Goal: Task Accomplishment & Management: Use online tool/utility

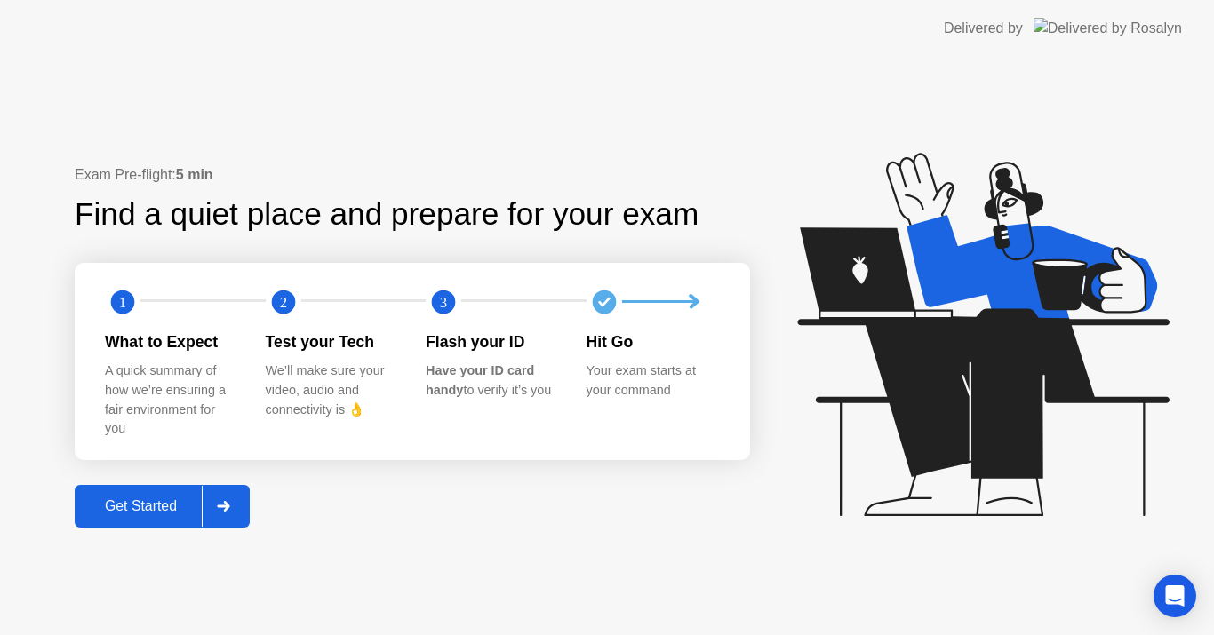
click at [166, 512] on div "Get Started" at bounding box center [141, 506] width 122 height 16
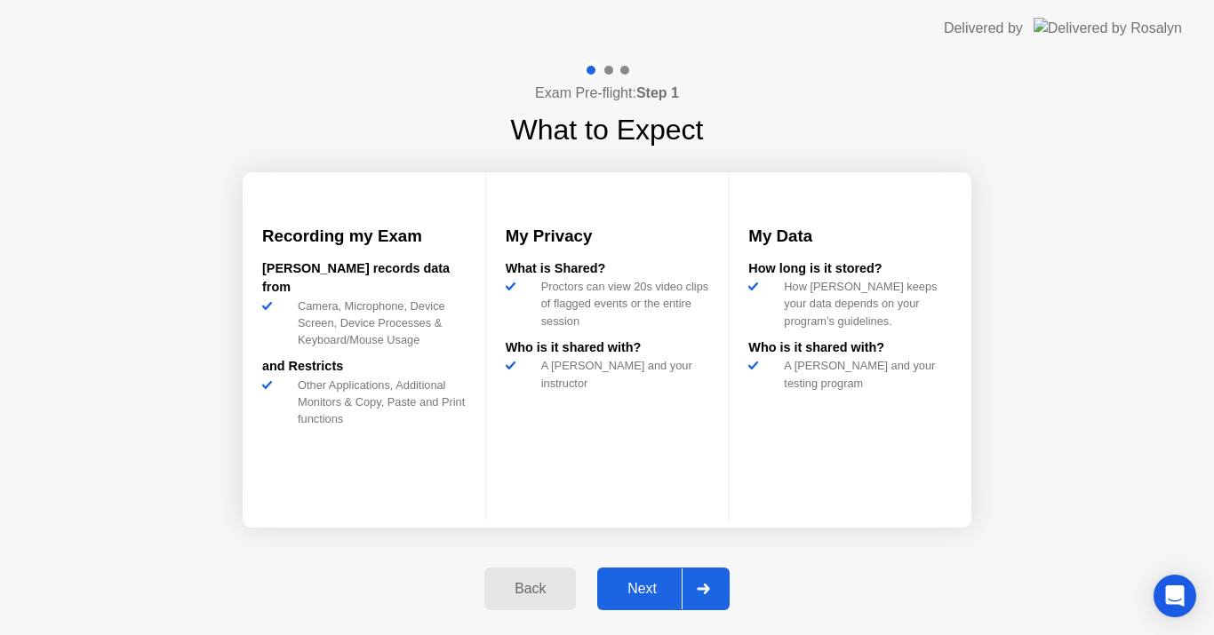
click at [644, 590] on div "Next" at bounding box center [641, 589] width 79 height 16
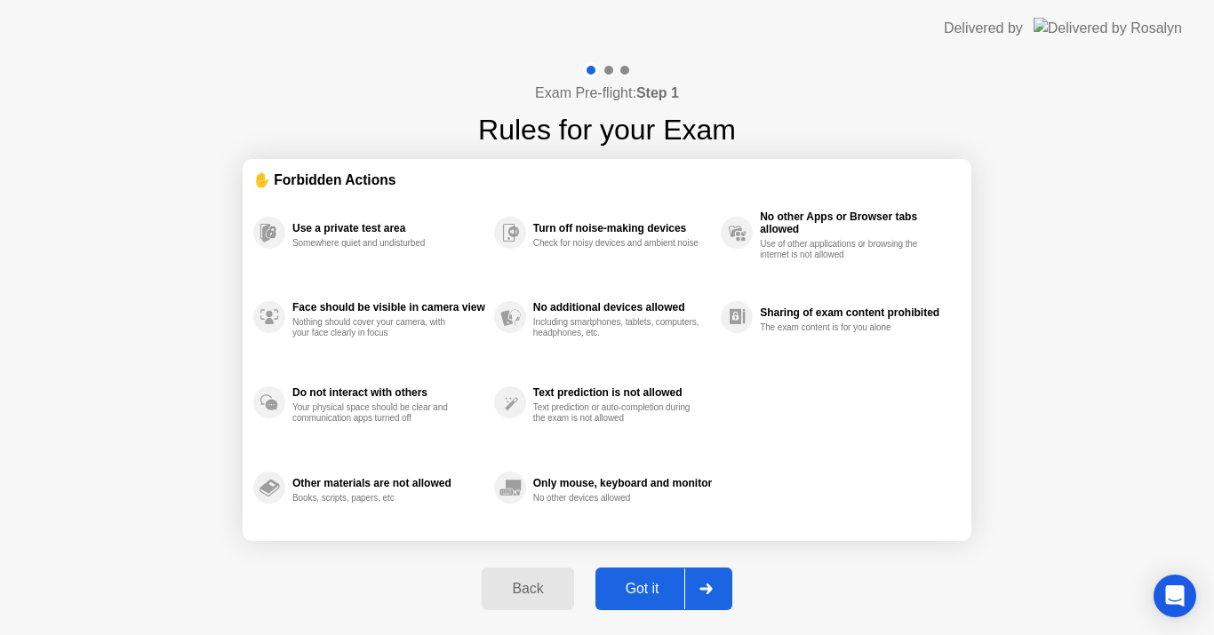
click at [650, 589] on div "Got it" at bounding box center [643, 589] width 84 height 16
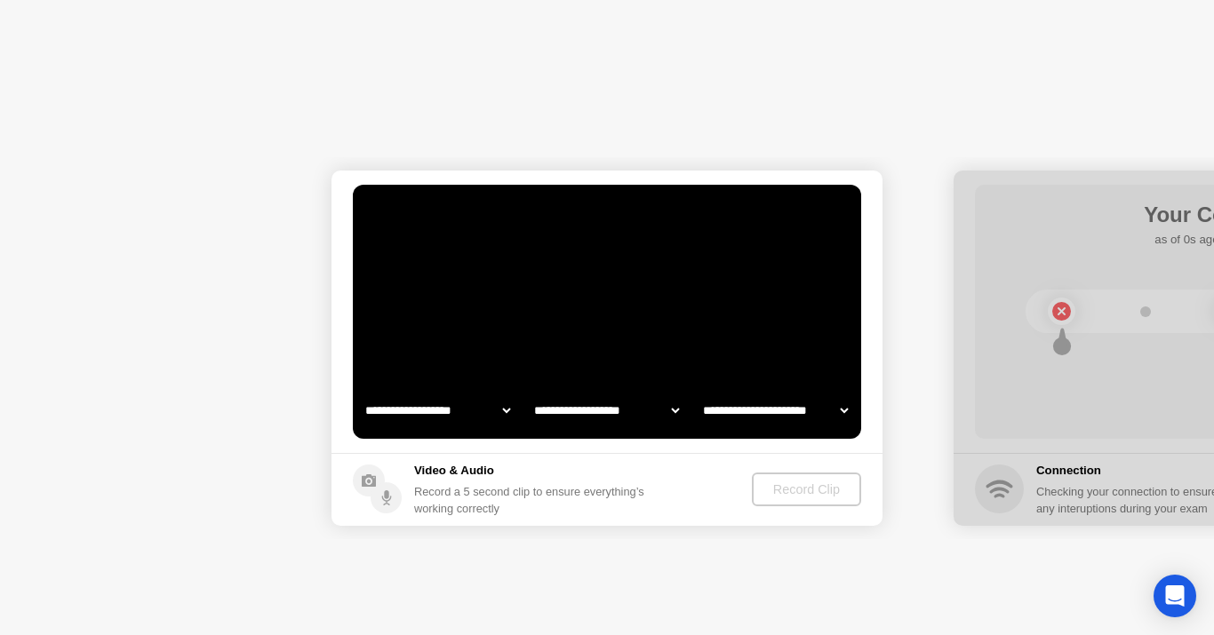
select select "**********"
select select "*******"
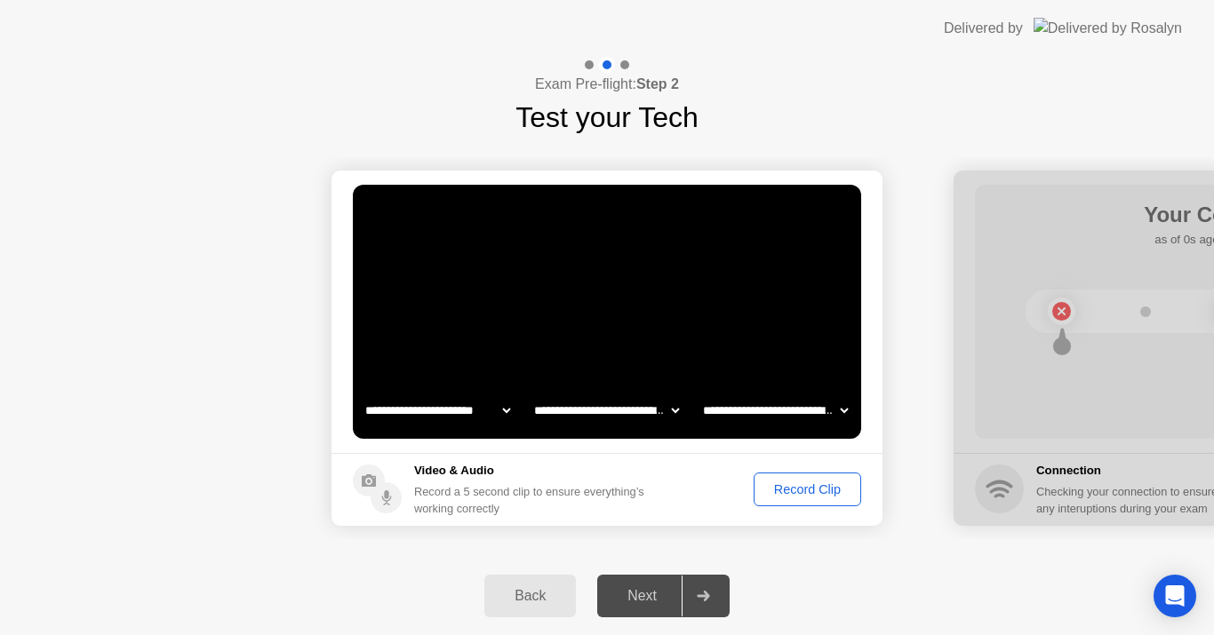
click at [587, 64] on div at bounding box center [589, 64] width 9 height 9
click at [800, 488] on div "Record Clip" at bounding box center [807, 489] width 95 height 14
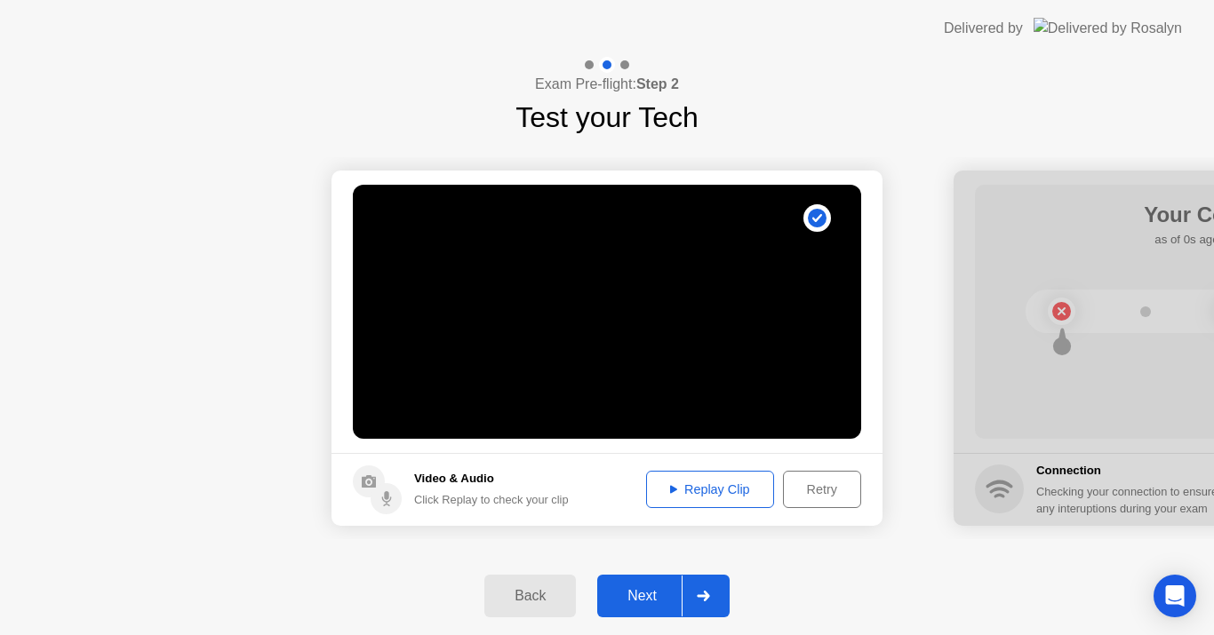
click at [660, 598] on div "Next" at bounding box center [641, 596] width 79 height 16
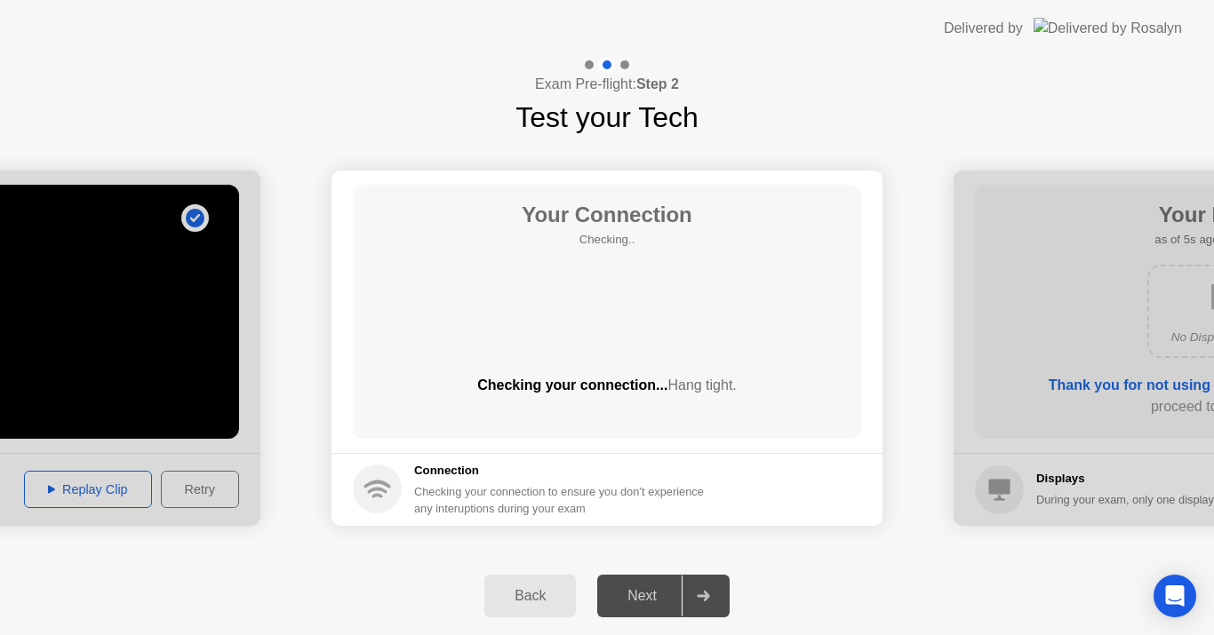
click at [660, 598] on div "Next" at bounding box center [641, 596] width 79 height 16
click at [650, 601] on div "Next" at bounding box center [641, 596] width 79 height 16
click at [650, 588] on div "Next" at bounding box center [641, 596] width 79 height 16
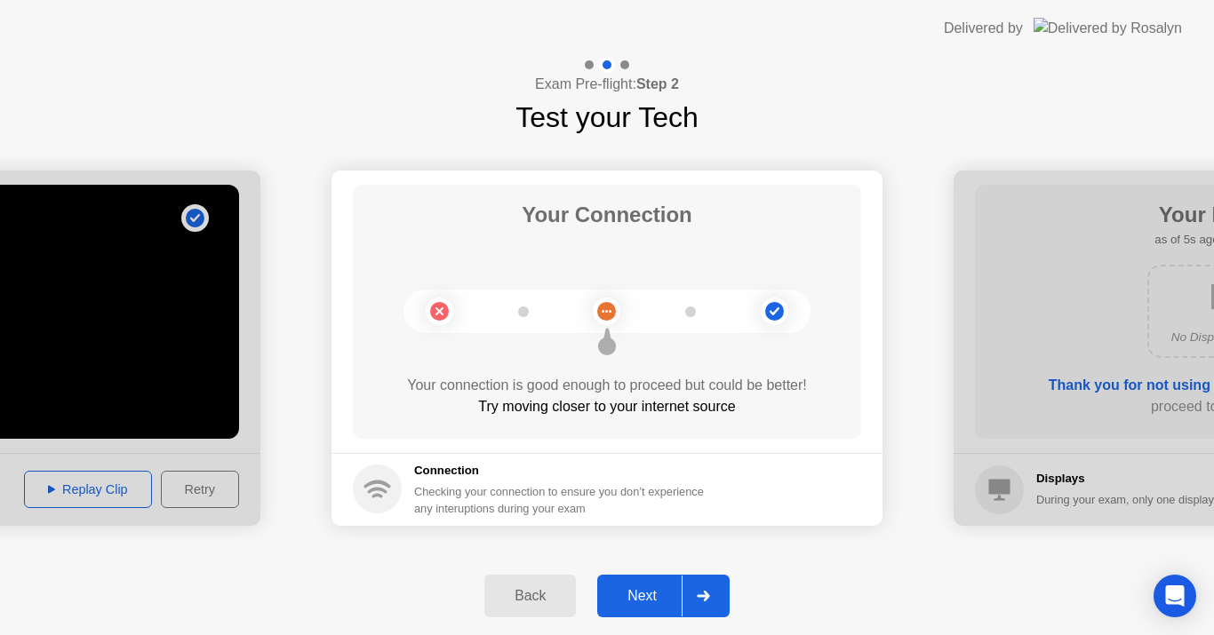
click at [652, 593] on div "Next" at bounding box center [641, 596] width 79 height 16
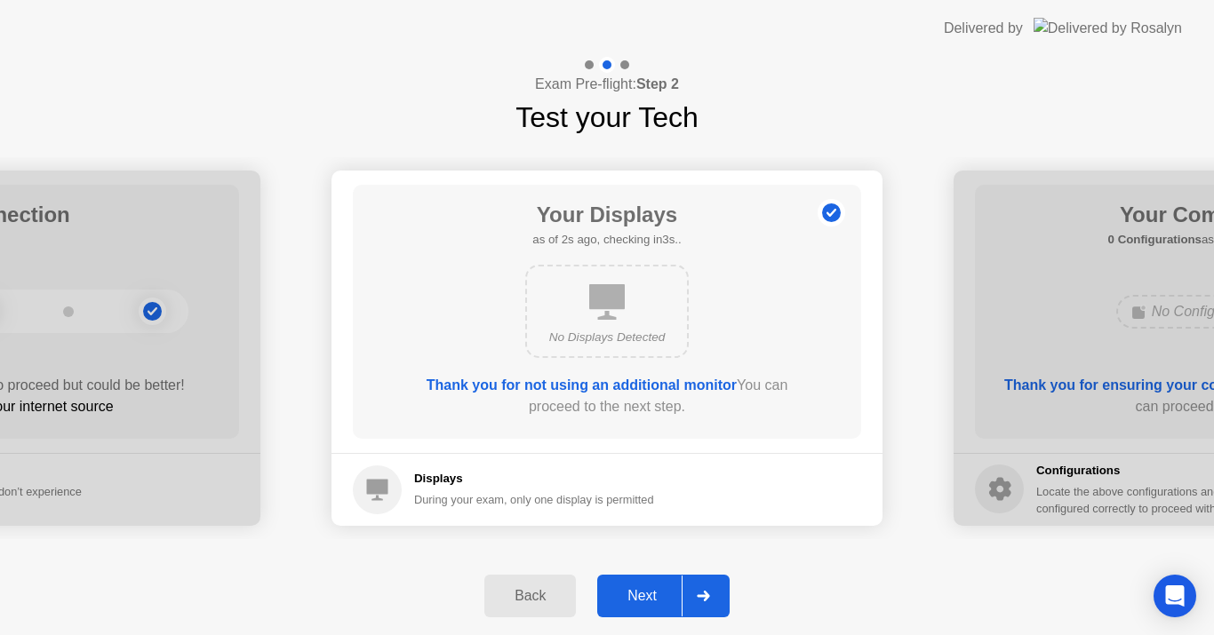
click at [652, 593] on div "Next" at bounding box center [641, 596] width 79 height 16
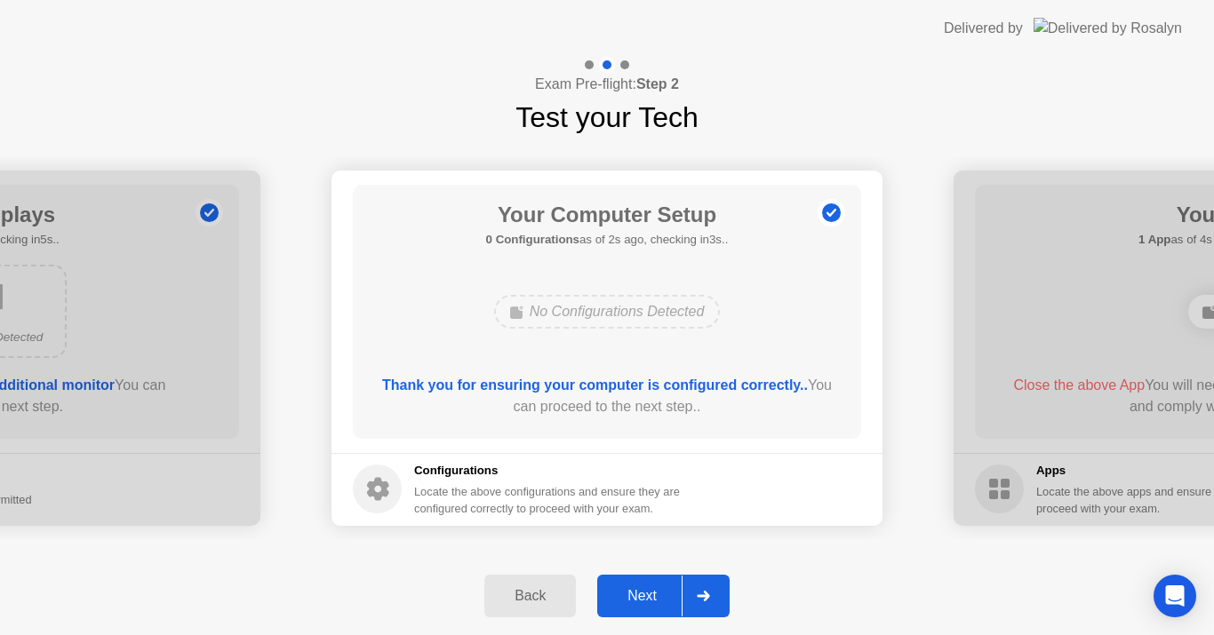
click at [652, 593] on div "Next" at bounding box center [641, 596] width 79 height 16
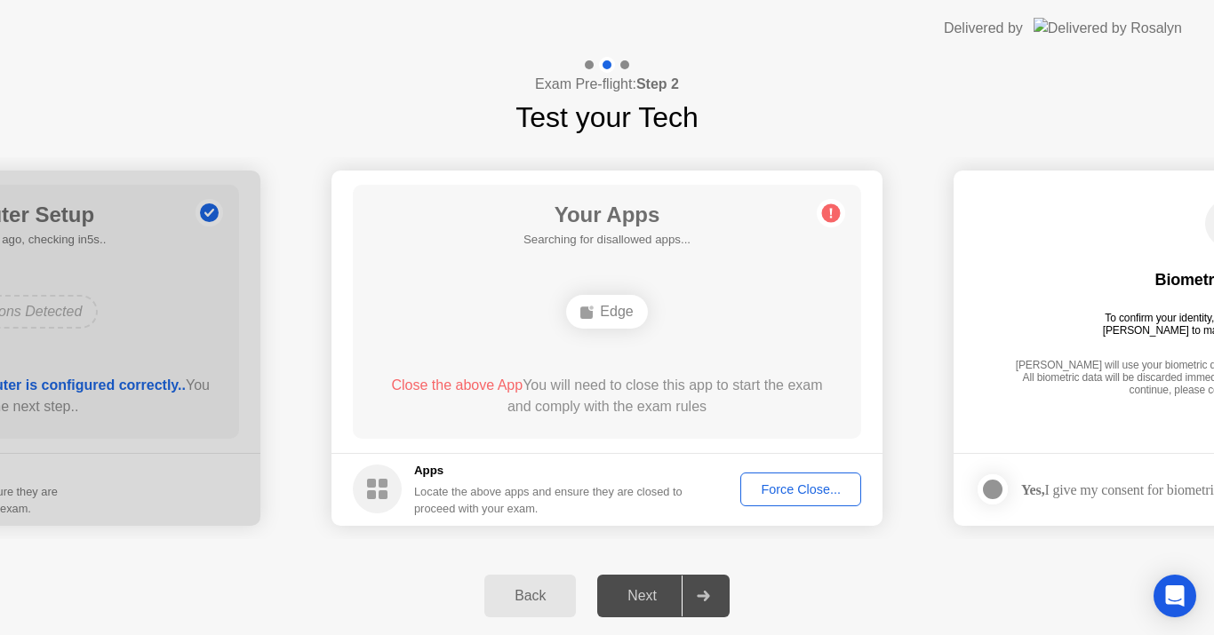
click at [814, 490] on div "Force Close..." at bounding box center [800, 489] width 108 height 14
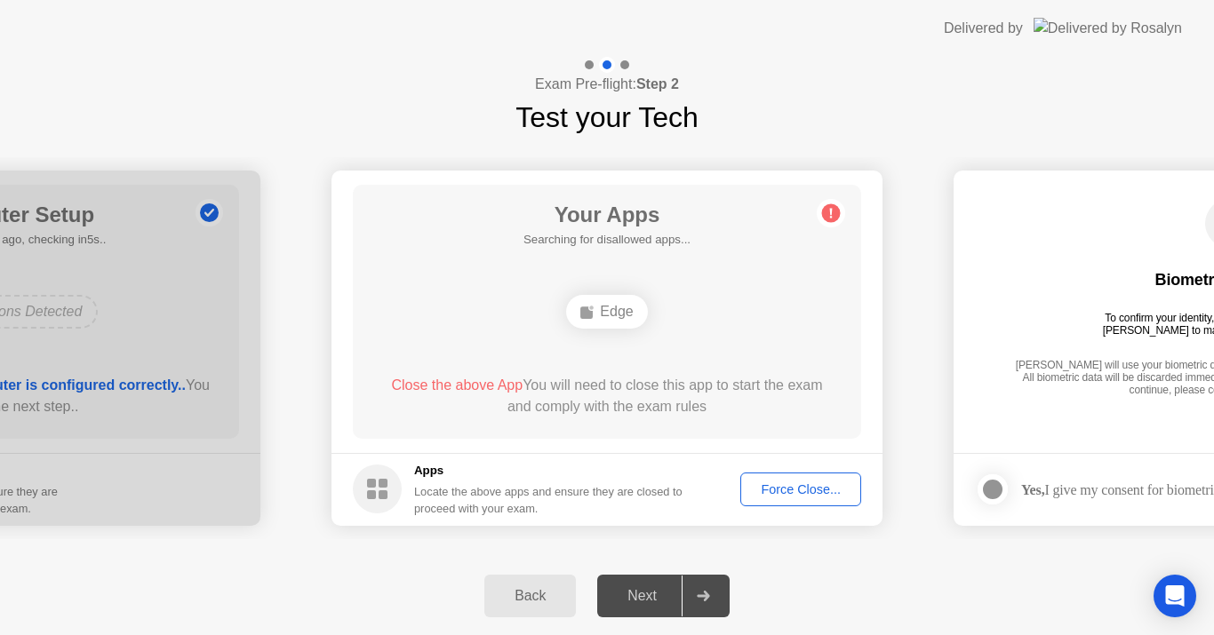
click at [774, 486] on div "Force Close..." at bounding box center [800, 489] width 108 height 14
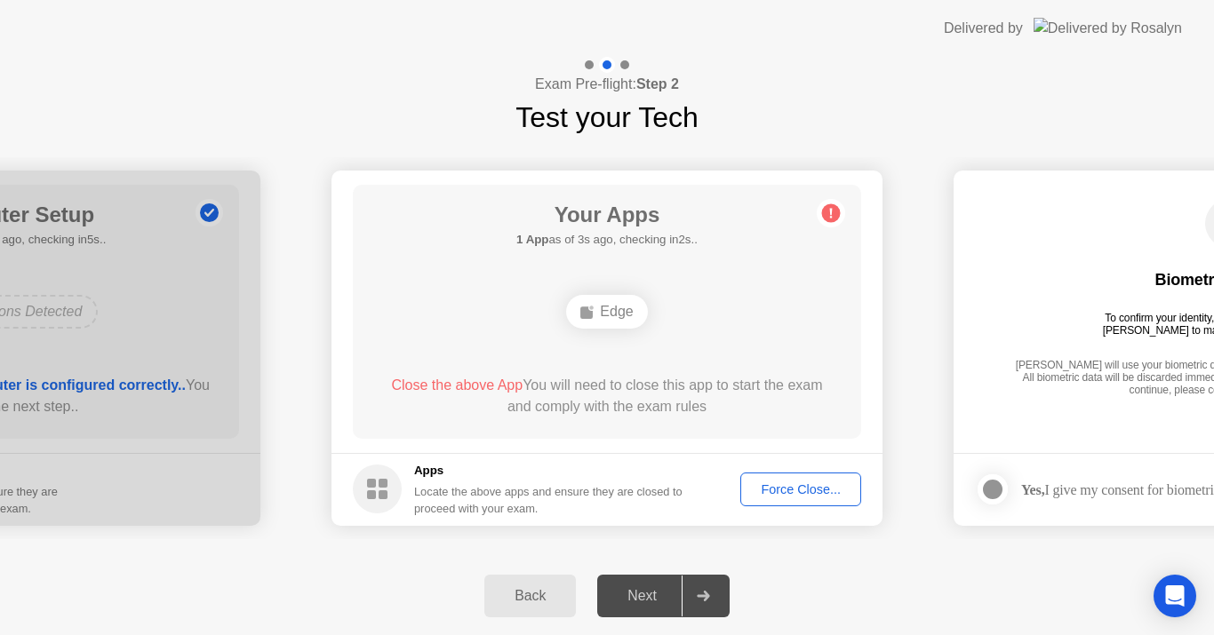
click at [790, 490] on div "Force Close..." at bounding box center [800, 489] width 108 height 14
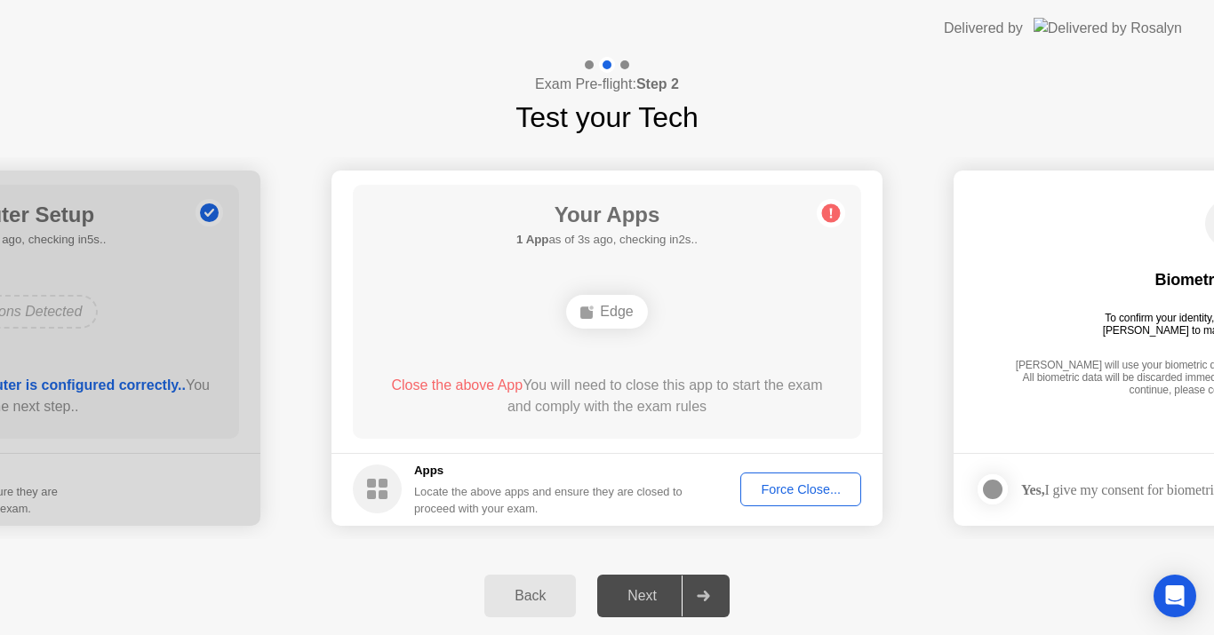
click at [987, 498] on div at bounding box center [992, 489] width 21 height 21
click at [796, 482] on div "Force Close..." at bounding box center [800, 489] width 108 height 14
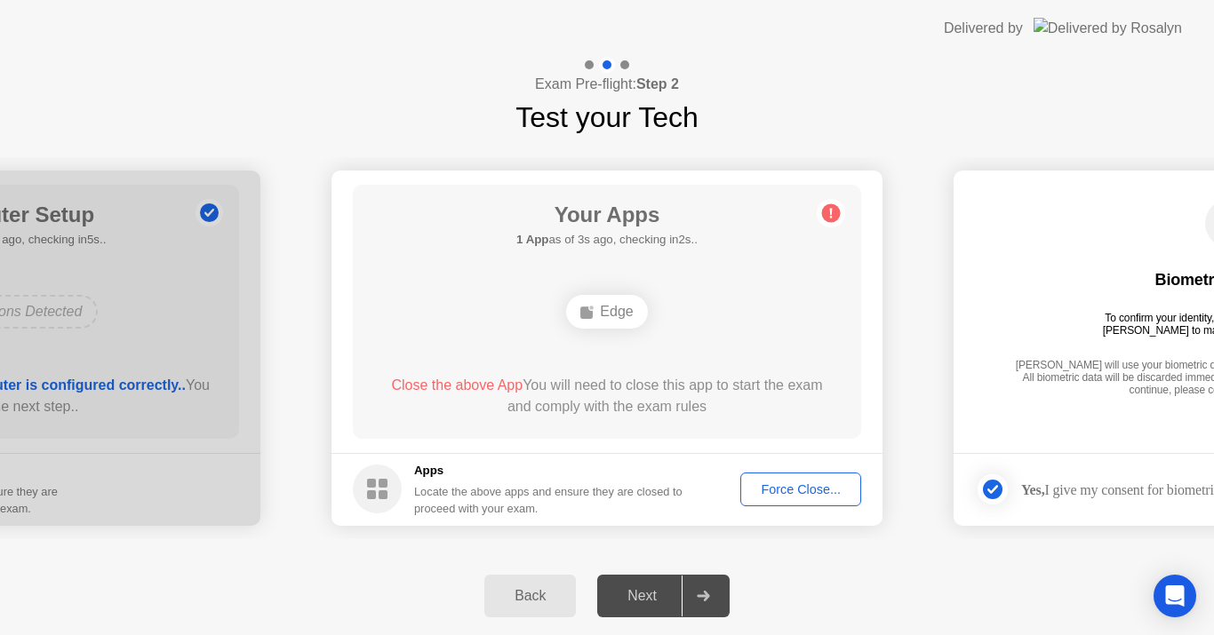
click at [822, 486] on div "Force Close..." at bounding box center [800, 489] width 108 height 14
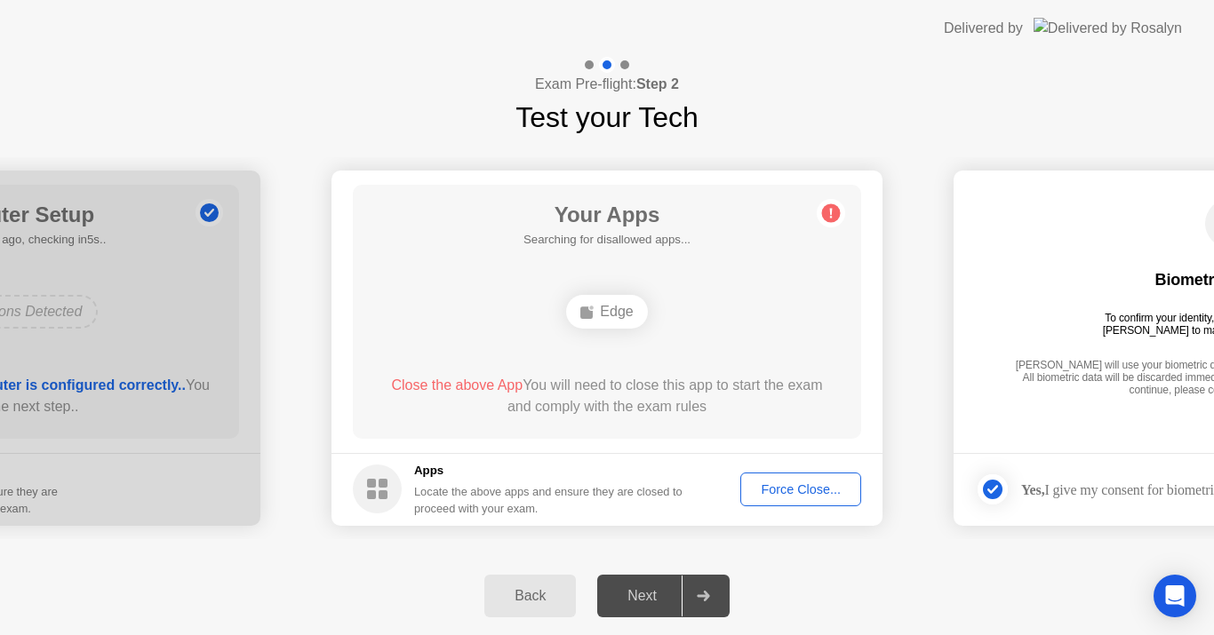
click at [1213, 298] on div "Biometrics Consent To confirm your identity, your testing program requires [PER…" at bounding box center [1229, 299] width 508 height 228
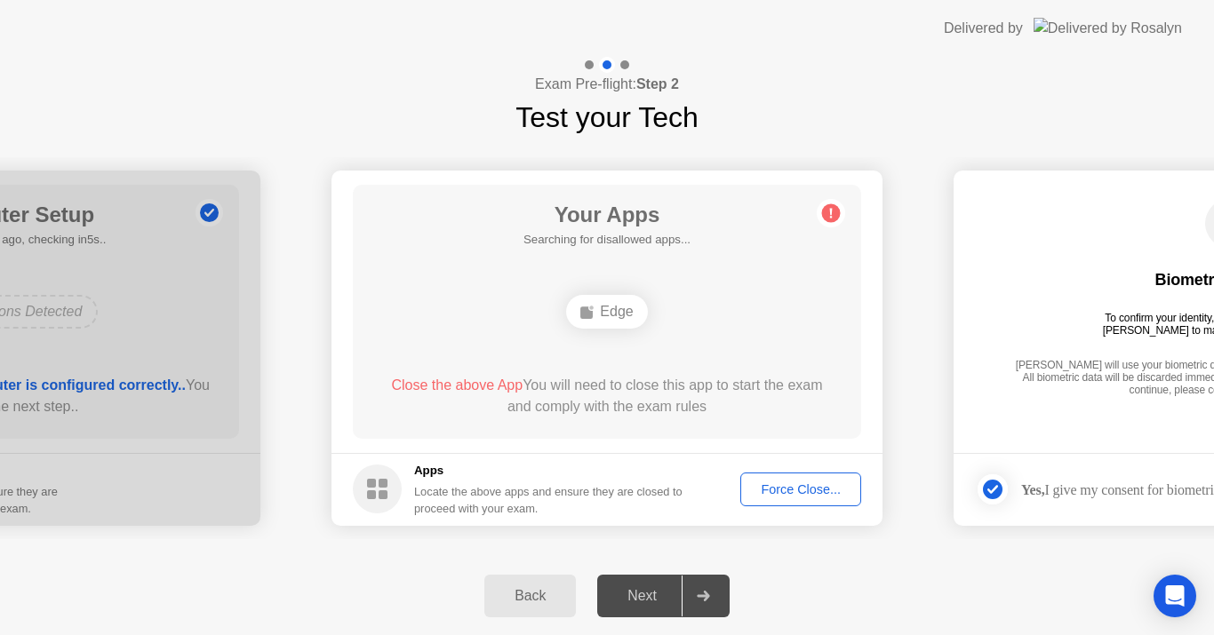
click at [1213, 298] on div "Biometrics Consent To confirm your identity, your testing program requires [PER…" at bounding box center [1229, 299] width 508 height 228
click at [643, 599] on div "Next" at bounding box center [641, 596] width 79 height 16
click at [644, 600] on div "Next" at bounding box center [641, 596] width 79 height 16
